Goal: Information Seeking & Learning: Learn about a topic

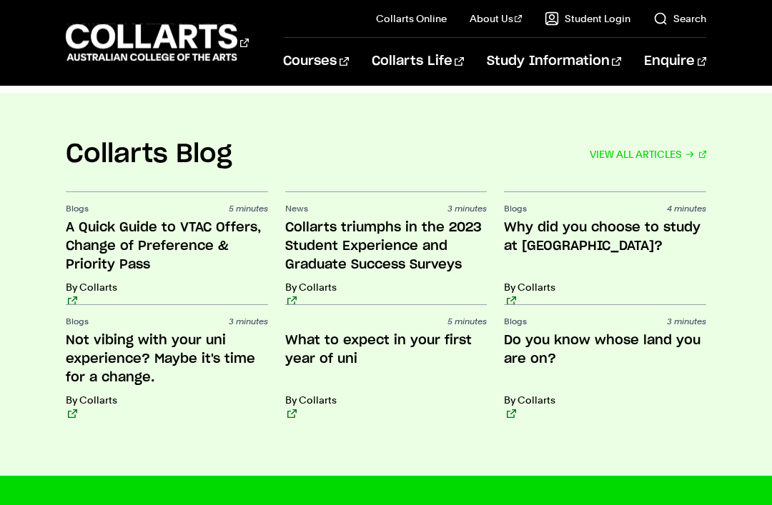
scroll to position [3243, 0]
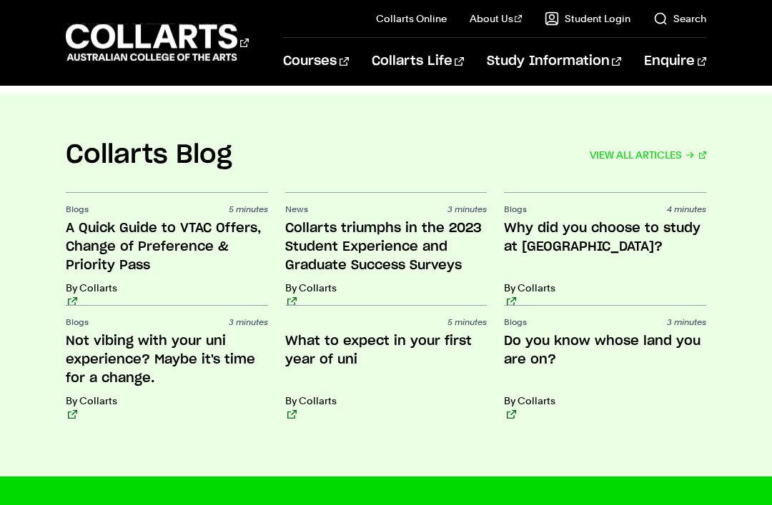
click at [162, 332] on h3 "Not vibing with your uni experience? Maybe it's time for a change." at bounding box center [167, 360] width 202 height 56
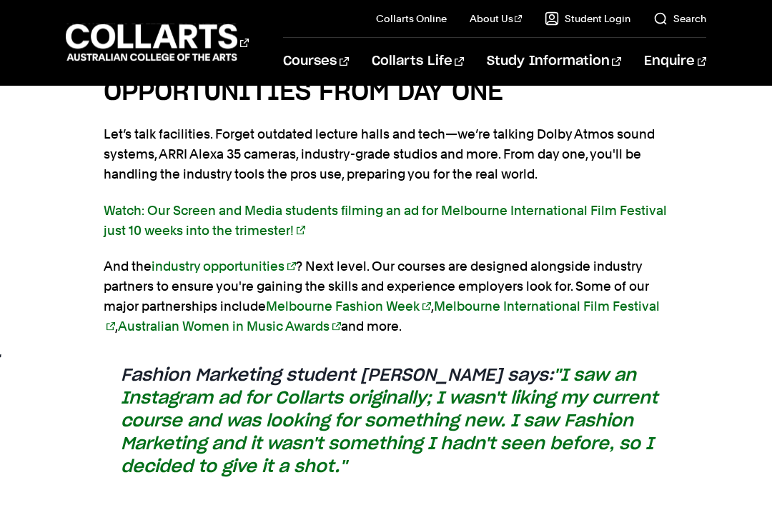
scroll to position [2235, 0]
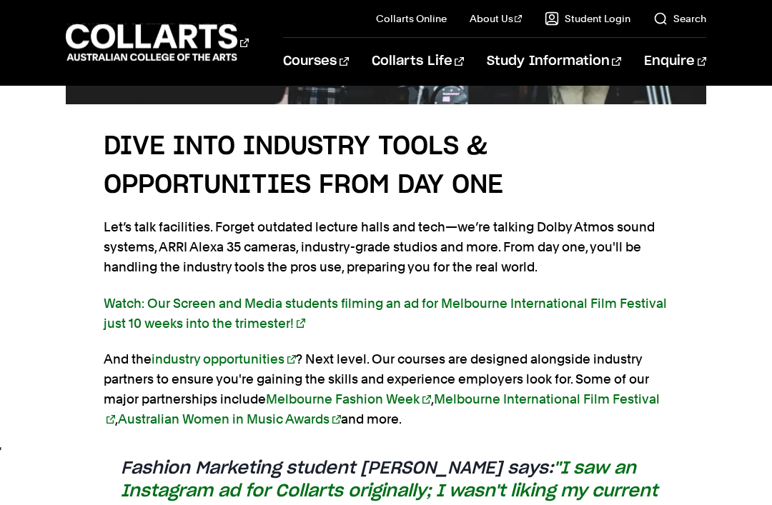
click at [201, 39] on 1 "Go to homepage" at bounding box center [152, 42] width 172 height 37
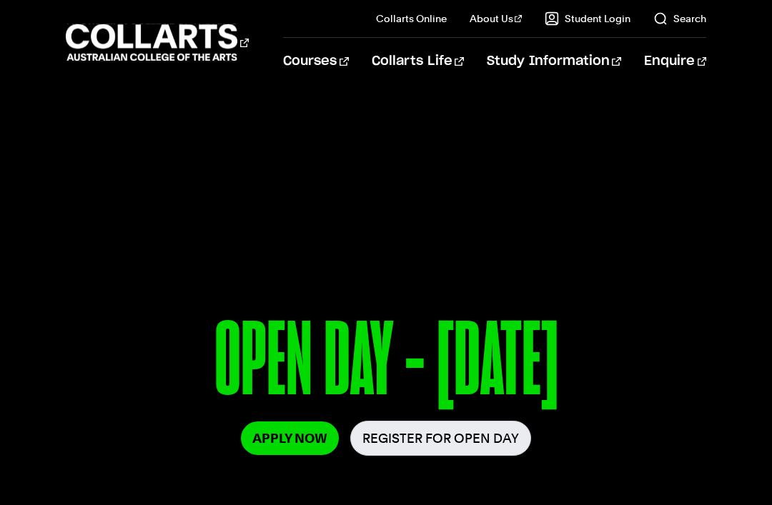
scroll to position [27, 0]
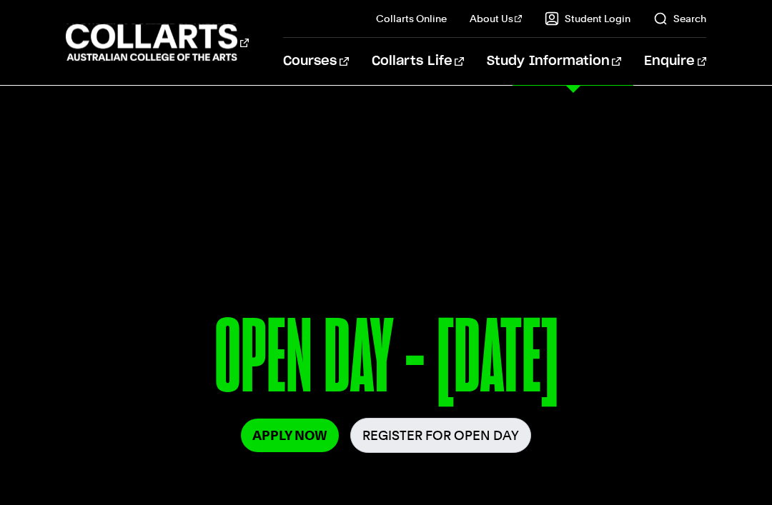
click at [659, 366] on link "Recognition of Prior Learning (RPL)" at bounding box center [603, 356] width 206 height 40
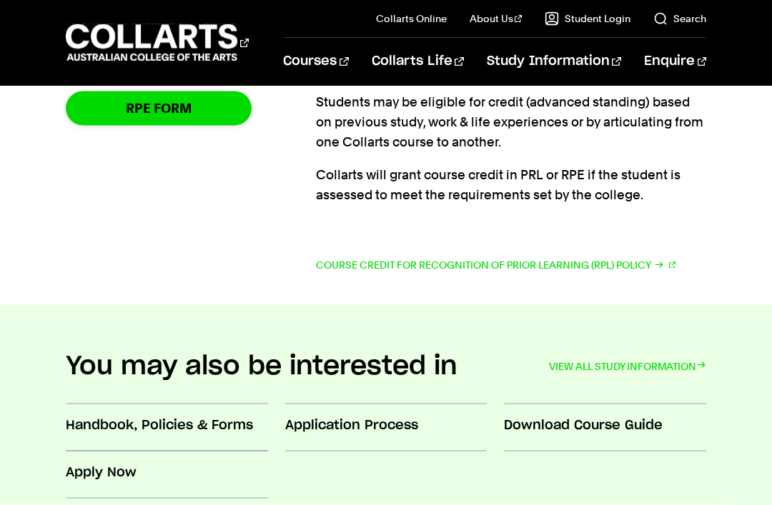
scroll to position [483, 0]
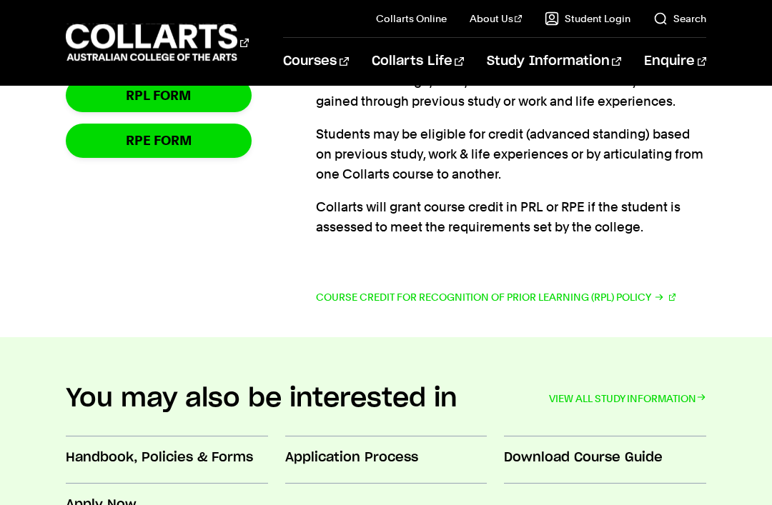
click at [347, 292] on link "Course Credit for Recognition of Prior Learning (RPL) Policy" at bounding box center [496, 297] width 360 height 20
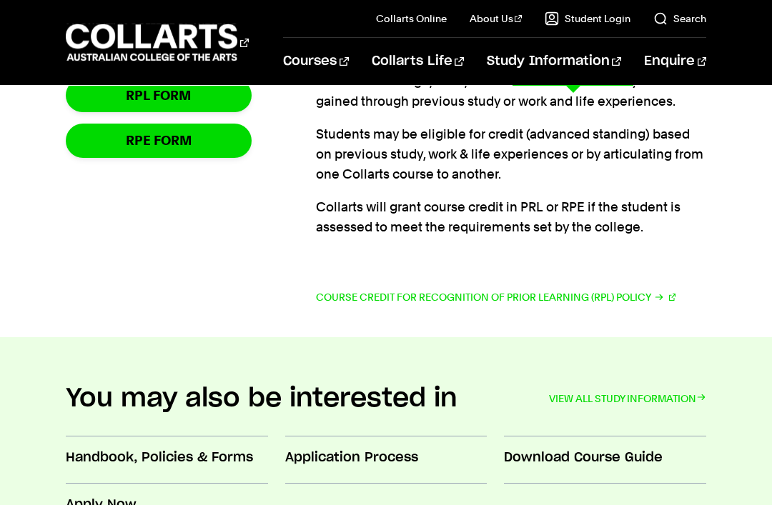
click at [544, 203] on link "Key Dates" at bounding box center [603, 193] width 206 height 40
